Goal: Information Seeking & Learning: Learn about a topic

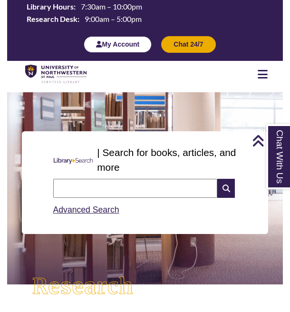
click at [121, 38] on button "My Account" at bounding box center [118, 44] width 68 height 16
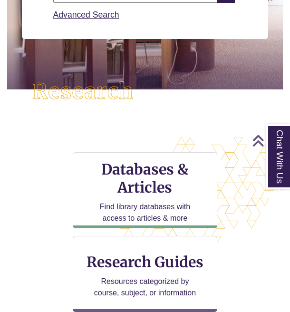
scroll to position [323, 0]
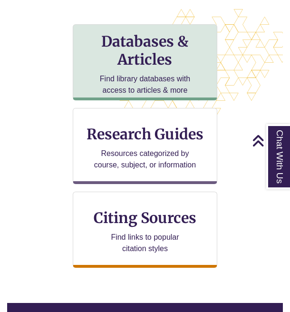
click at [135, 61] on h3 "Databases & Articles" at bounding box center [145, 50] width 128 height 36
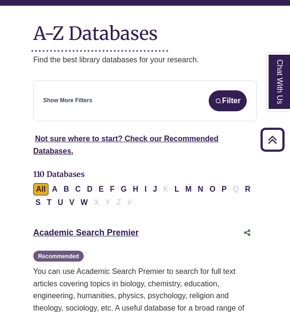
scroll to position [103, 0]
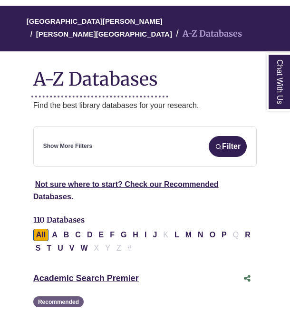
click at [105, 136] on div "Show More Filters Filter" at bounding box center [145, 146] width 204 height 21
click at [82, 142] on link "Show More Filters" at bounding box center [67, 146] width 49 height 9
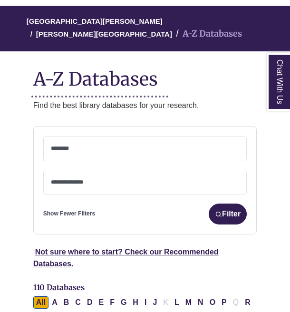
click at [96, 141] on span at bounding box center [145, 148] width 189 height 24
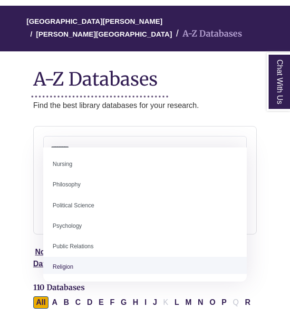
scroll to position [698, 0]
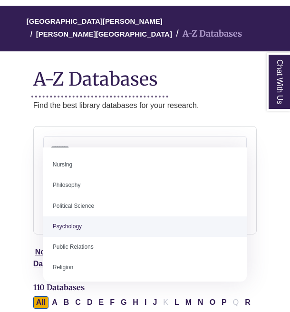
select select "*****"
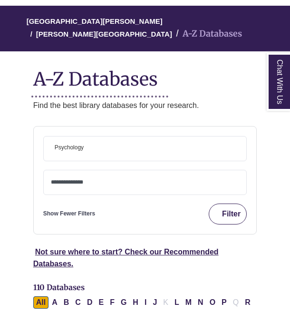
click at [229, 204] on button "Filter" at bounding box center [228, 213] width 38 height 21
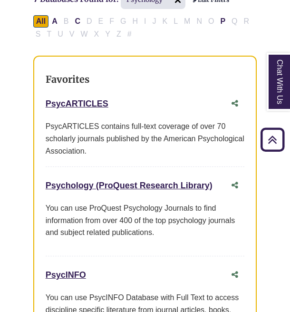
scroll to position [270, 0]
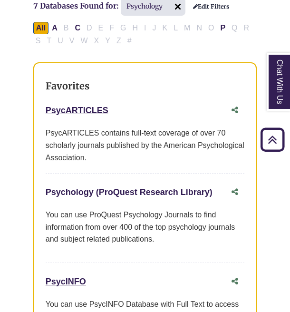
click at [86, 187] on link "Psychology (ProQuest Research Library) This link opens in a new window" at bounding box center [129, 192] width 167 height 10
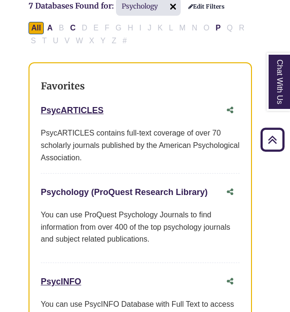
scroll to position [270, 5]
